Goal: Task Accomplishment & Management: Use online tool/utility

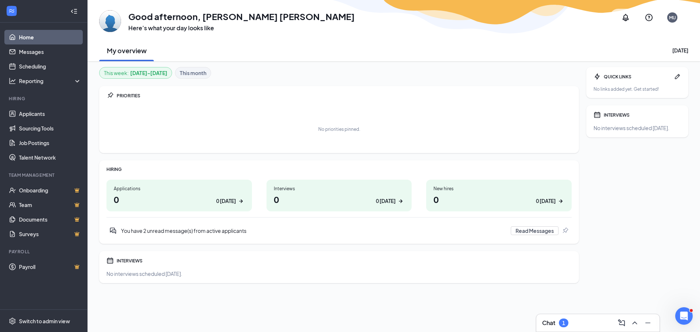
click at [552, 323] on h3 "Chat" at bounding box center [548, 323] width 13 height 8
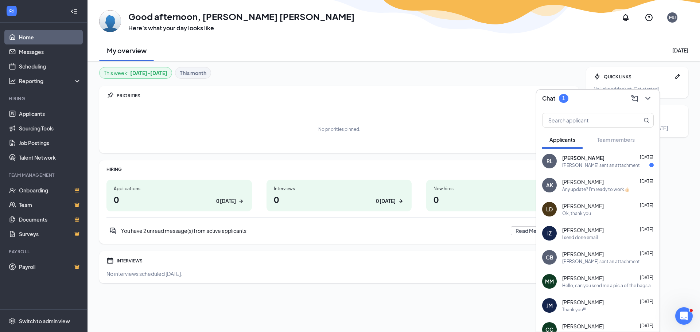
click at [350, 307] on div "This week : [DATE] - [DATE] This month PRIORITIES No priorities pinned. HIRING …" at bounding box center [393, 196] width 612 height 271
click at [27, 117] on link "Applicants" at bounding box center [50, 113] width 62 height 15
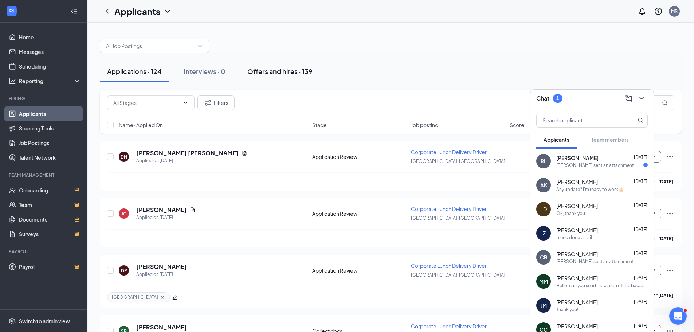
click at [284, 72] on div "Offers and hires · 139" at bounding box center [279, 71] width 65 height 9
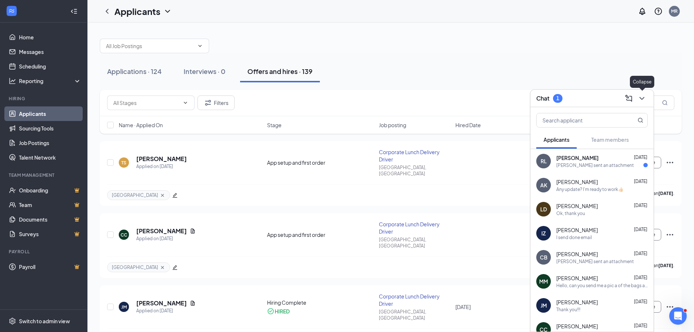
click at [644, 97] on icon "ChevronDown" at bounding box center [642, 98] width 5 height 3
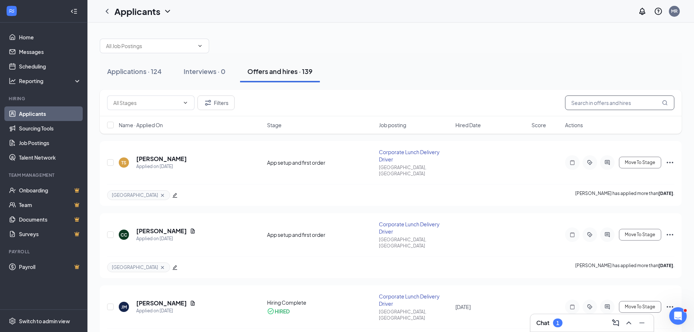
click at [599, 106] on input "text" at bounding box center [619, 102] width 109 height 15
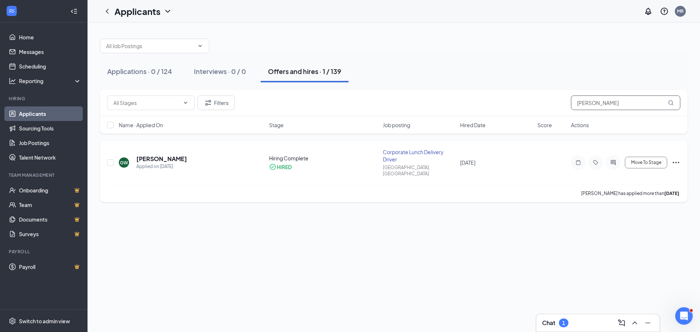
type input "[PERSON_NAME]"
click at [169, 156] on h5 "[PERSON_NAME]" at bounding box center [161, 159] width 51 height 8
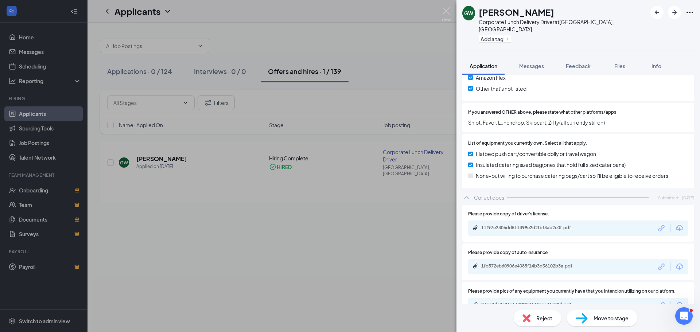
scroll to position [743, 0]
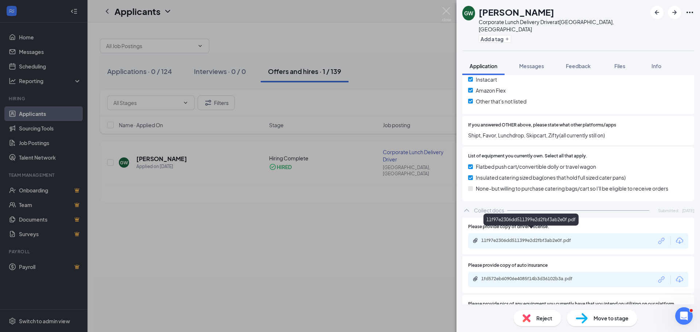
click at [530, 238] on div "11f97e2306dd511399e2d2fbf3ab2e0f.pdf" at bounding box center [532, 241] width 102 height 6
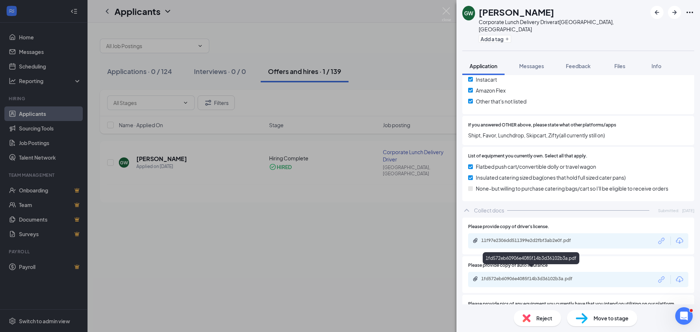
click at [523, 276] on div "1fd572eb60906e4085f14b3d36102b3a.pdf" at bounding box center [532, 279] width 102 height 6
